Goal: Transaction & Acquisition: Subscribe to service/newsletter

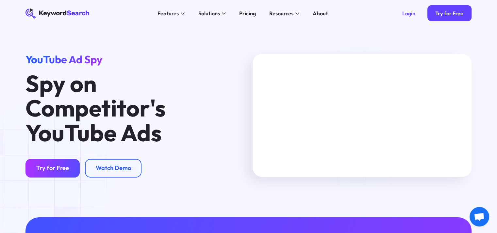
click at [51, 172] on div "Try for Free" at bounding box center [52, 169] width 33 height 8
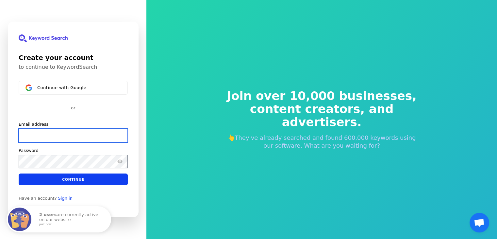
click at [54, 139] on input "Email address" at bounding box center [73, 135] width 109 height 14
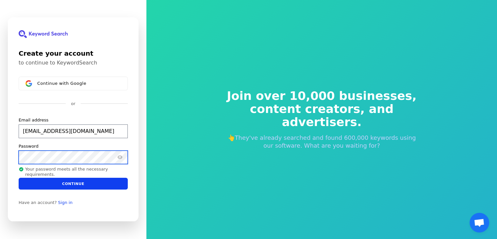
click at [19, 117] on button "submit" at bounding box center [19, 117] width 0 height 0
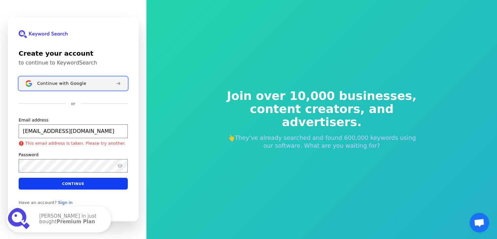
click at [82, 80] on button "Continue with Google" at bounding box center [73, 83] width 109 height 14
type input "[EMAIL_ADDRESS][DOMAIN_NAME]"
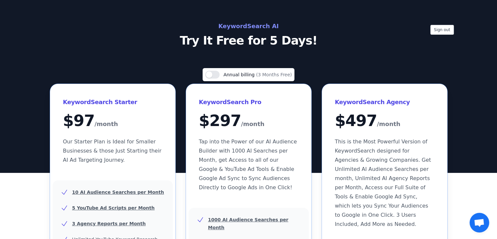
click at [299, 20] on div "Sign out KeywordSearch AI Try It Free for 5 Days!" at bounding box center [248, 86] width 497 height 173
click at [299, 140] on div "KeywordSearch Pro $ 297 /month Tap into the Power of our AI Audience Builder wi…" at bounding box center [249, 144] width 126 height 121
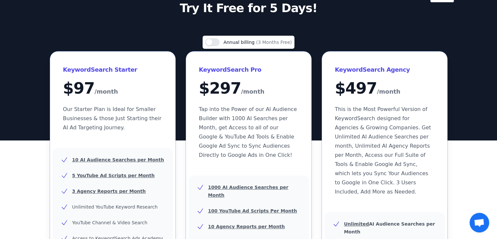
scroll to position [33, 0]
click at [126, 172] on u "5 YouTube Ad Scripts per Month" at bounding box center [113, 174] width 83 height 5
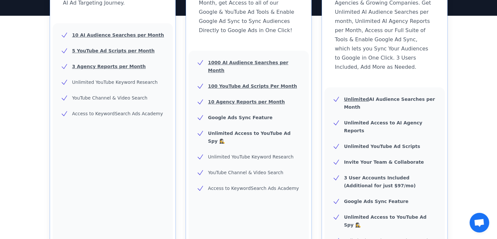
scroll to position [347, 0]
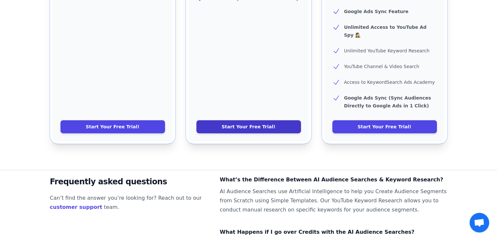
click at [282, 120] on link "Start Your Free Trial!" at bounding box center [248, 126] width 105 height 13
